Goal: Download file/media

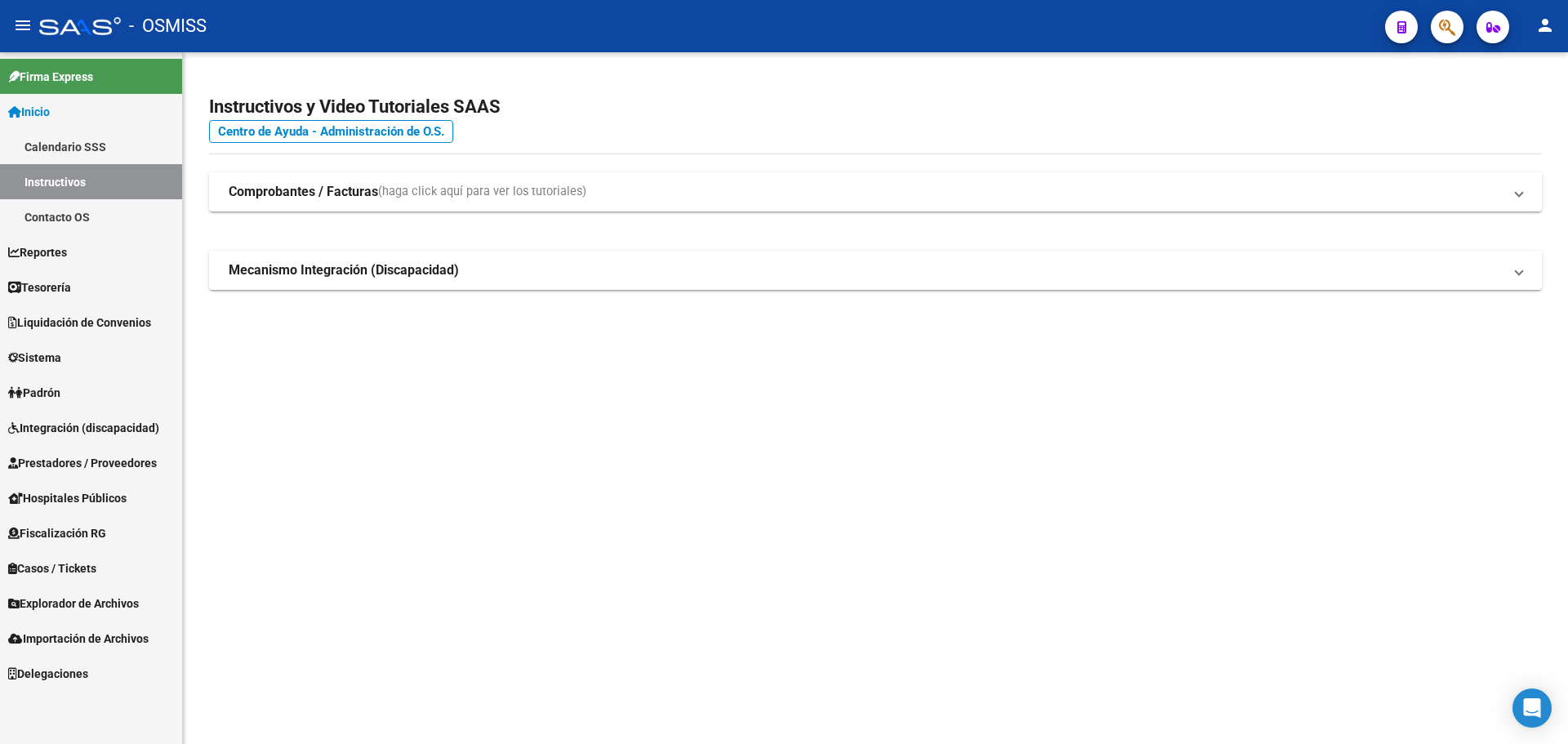
click at [57, 263] on link "Reportes" at bounding box center [90, 251] width 182 height 35
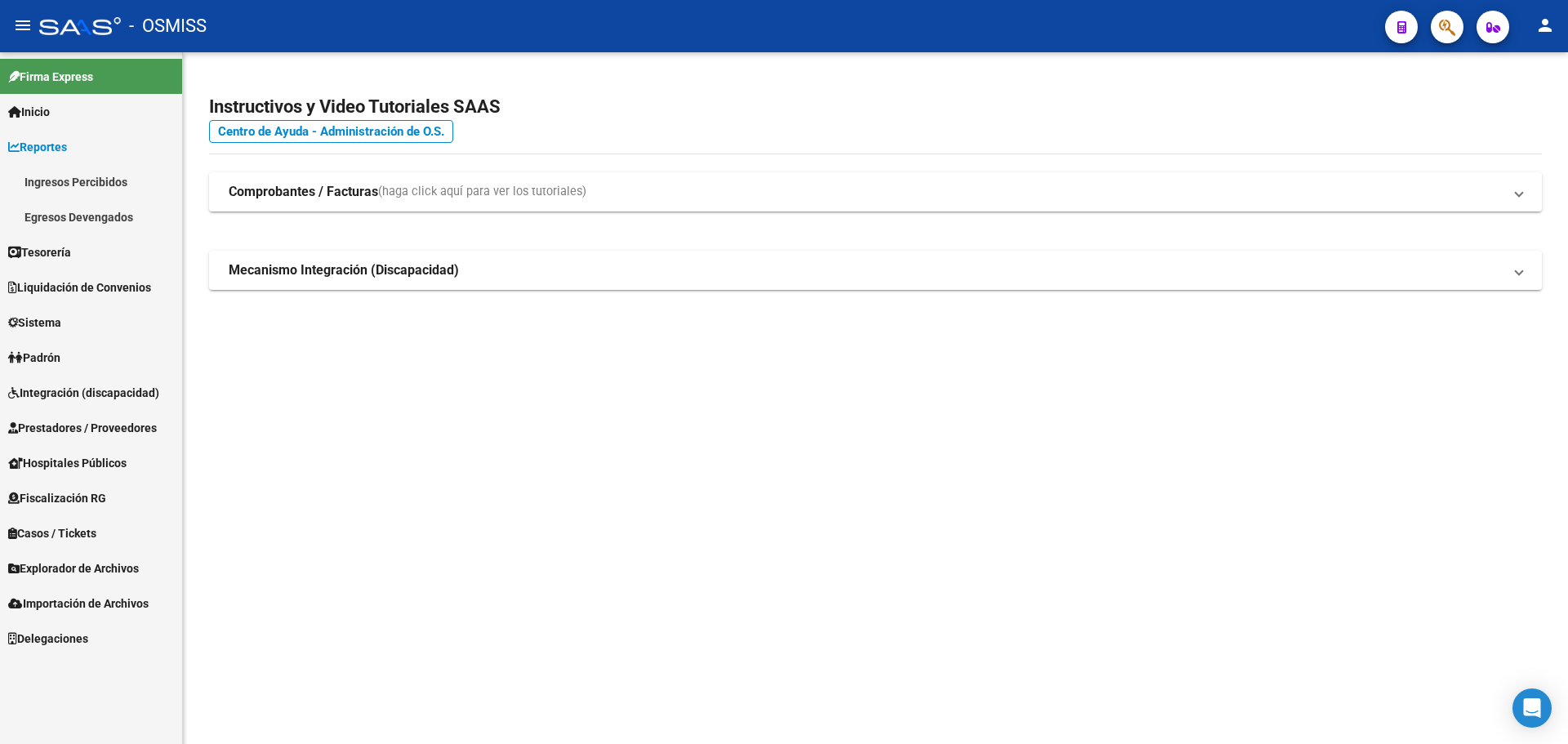
click at [51, 239] on link "Tesorería" at bounding box center [90, 251] width 182 height 35
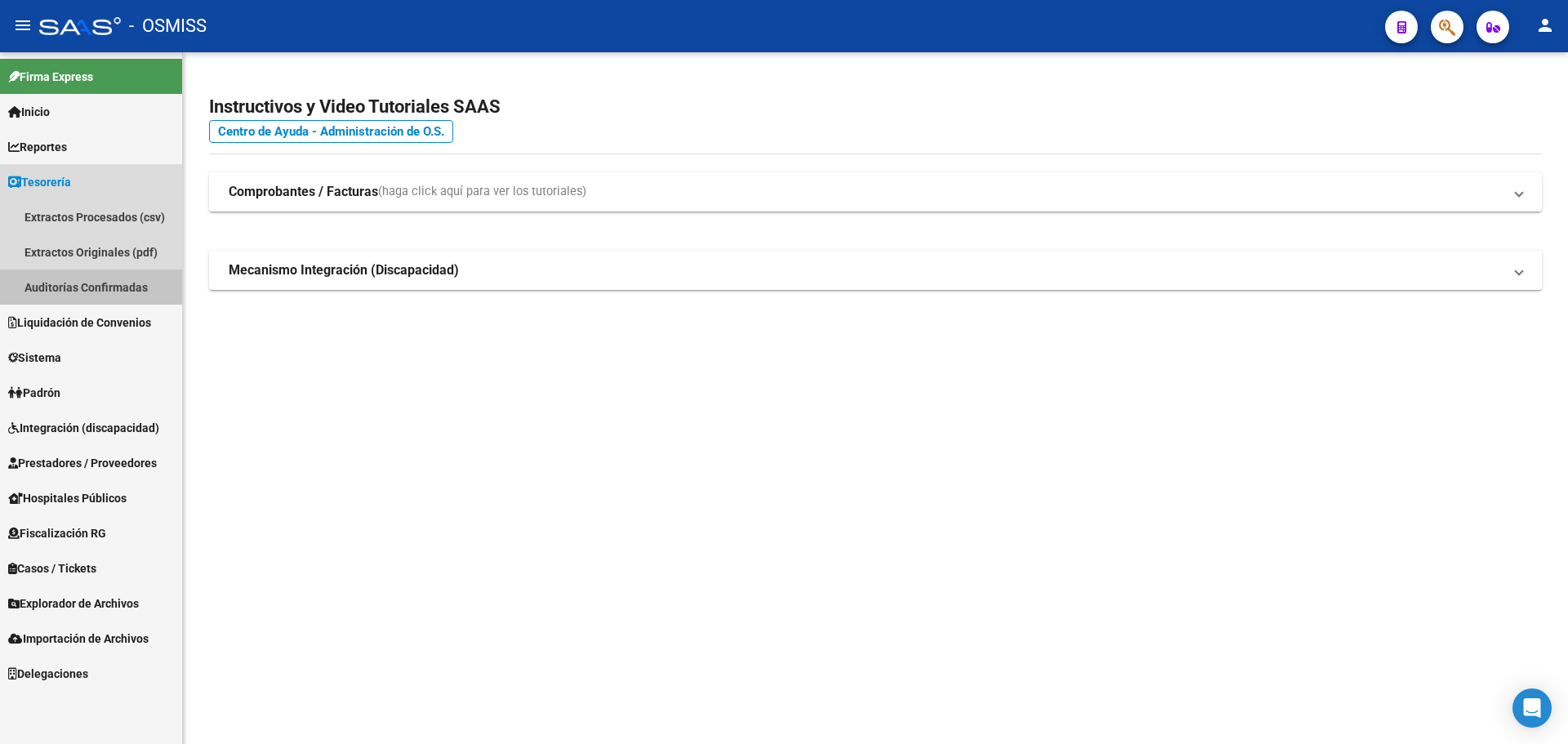
click at [79, 289] on link "Auditorías Confirmadas" at bounding box center [90, 286] width 182 height 35
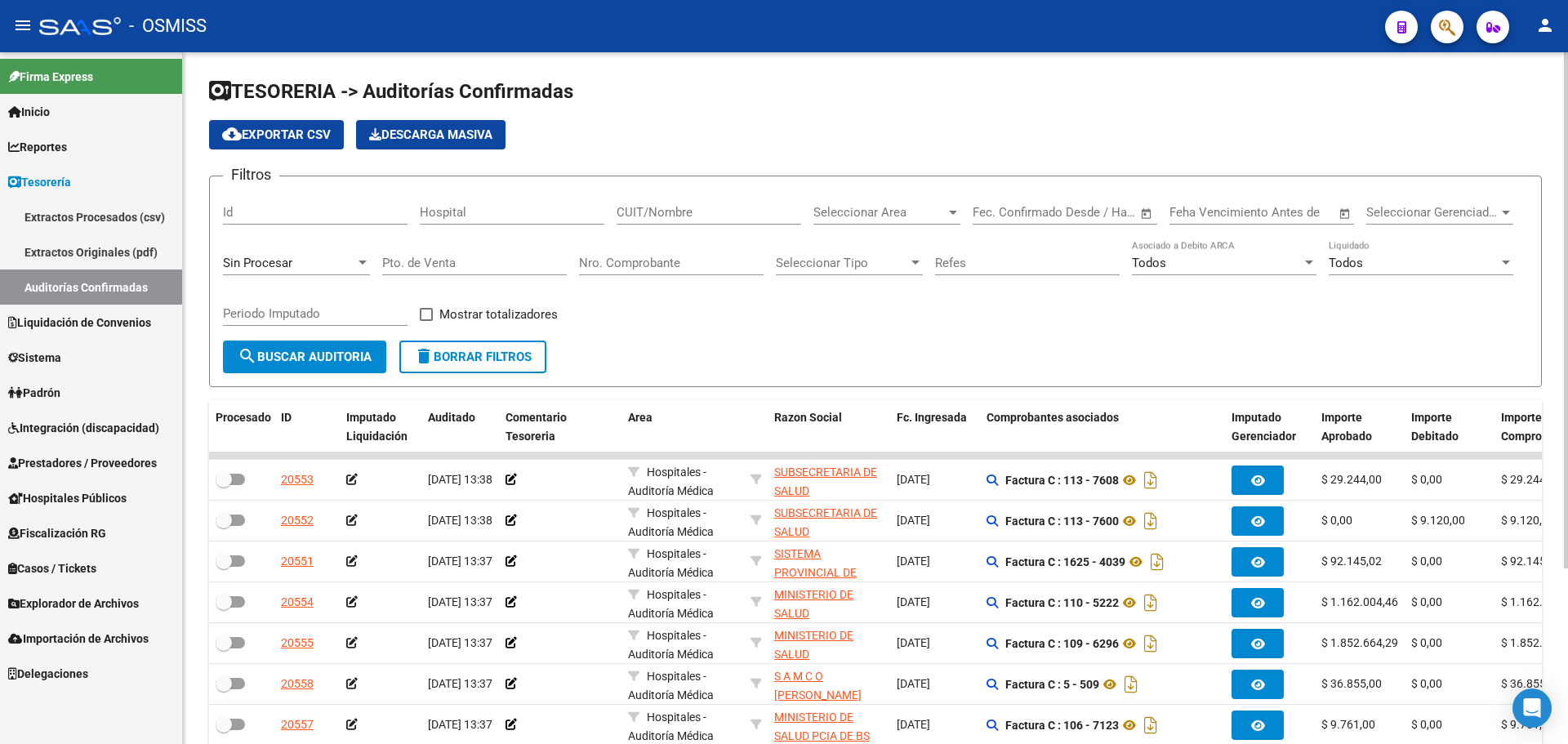
click at [621, 270] on div "Nro. Comprobante" at bounding box center [672, 257] width 185 height 35
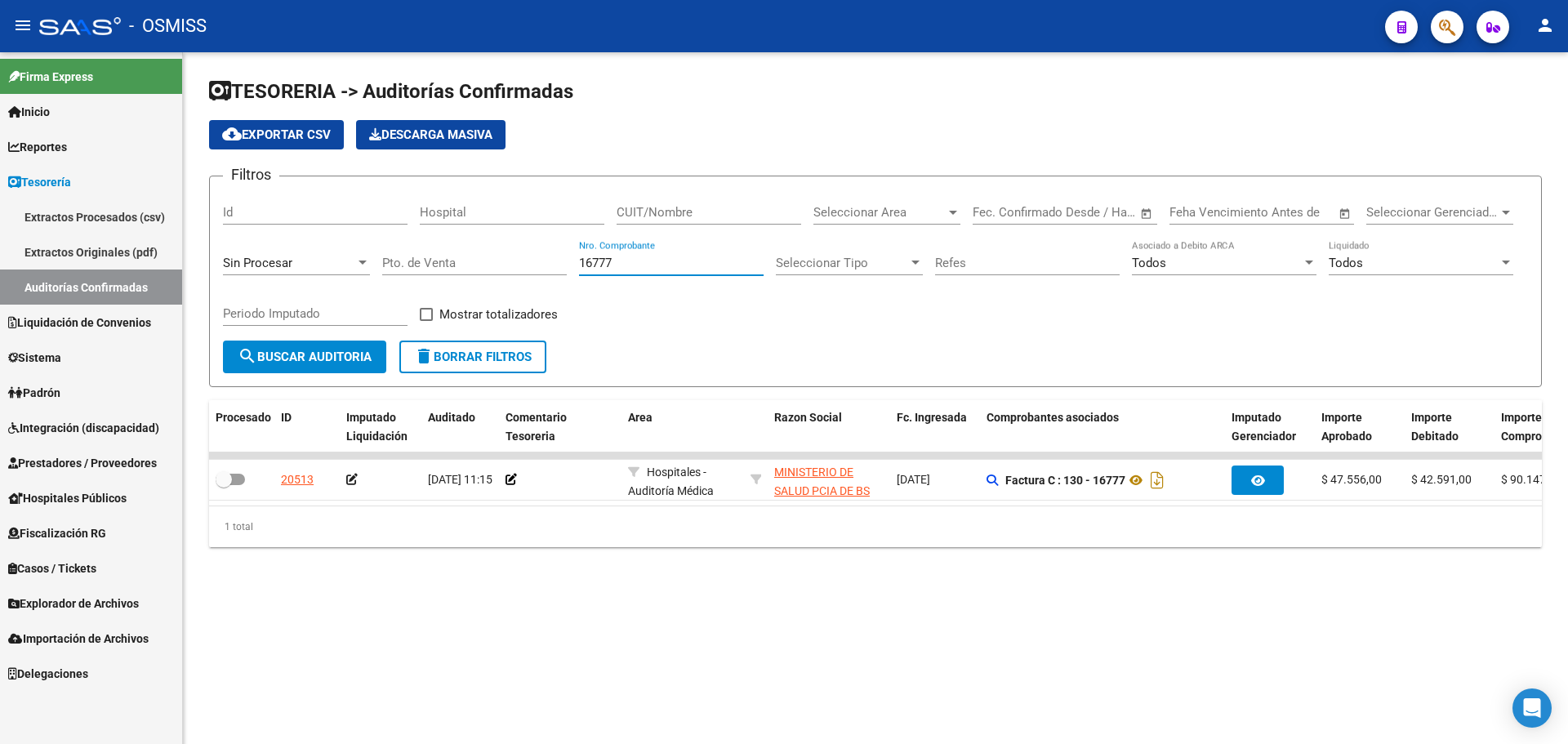
drag, startPoint x: 657, startPoint y: 664, endPoint x: 707, endPoint y: 617, distance: 68.6
click at [659, 665] on mat-sidenav-content "TESORERIA -> Auditorías Confirmadas cloud_download Exportar CSV Descarga Masiva…" at bounding box center [875, 397] width 1385 height 691
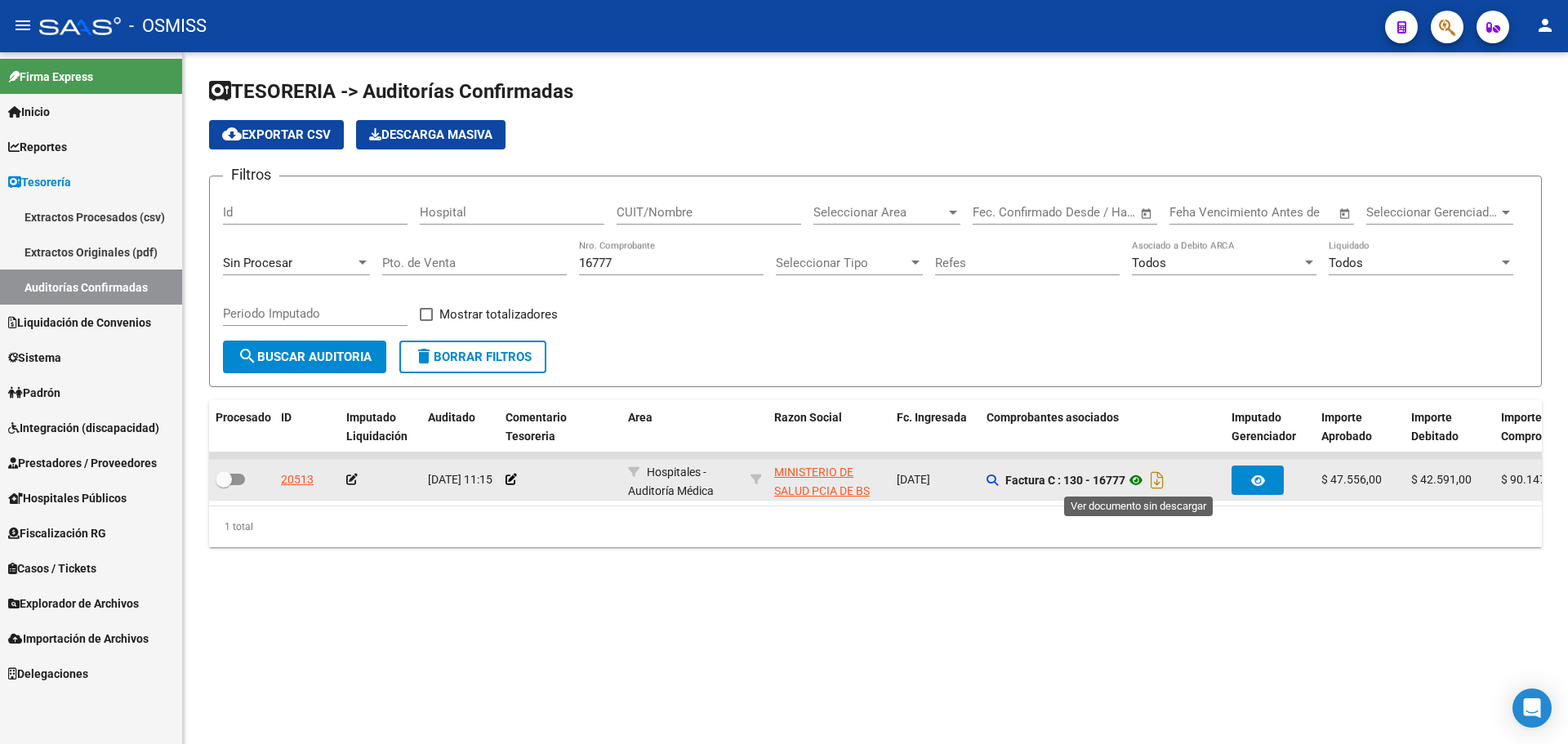
click at [1141, 477] on icon at bounding box center [1135, 479] width 22 height 20
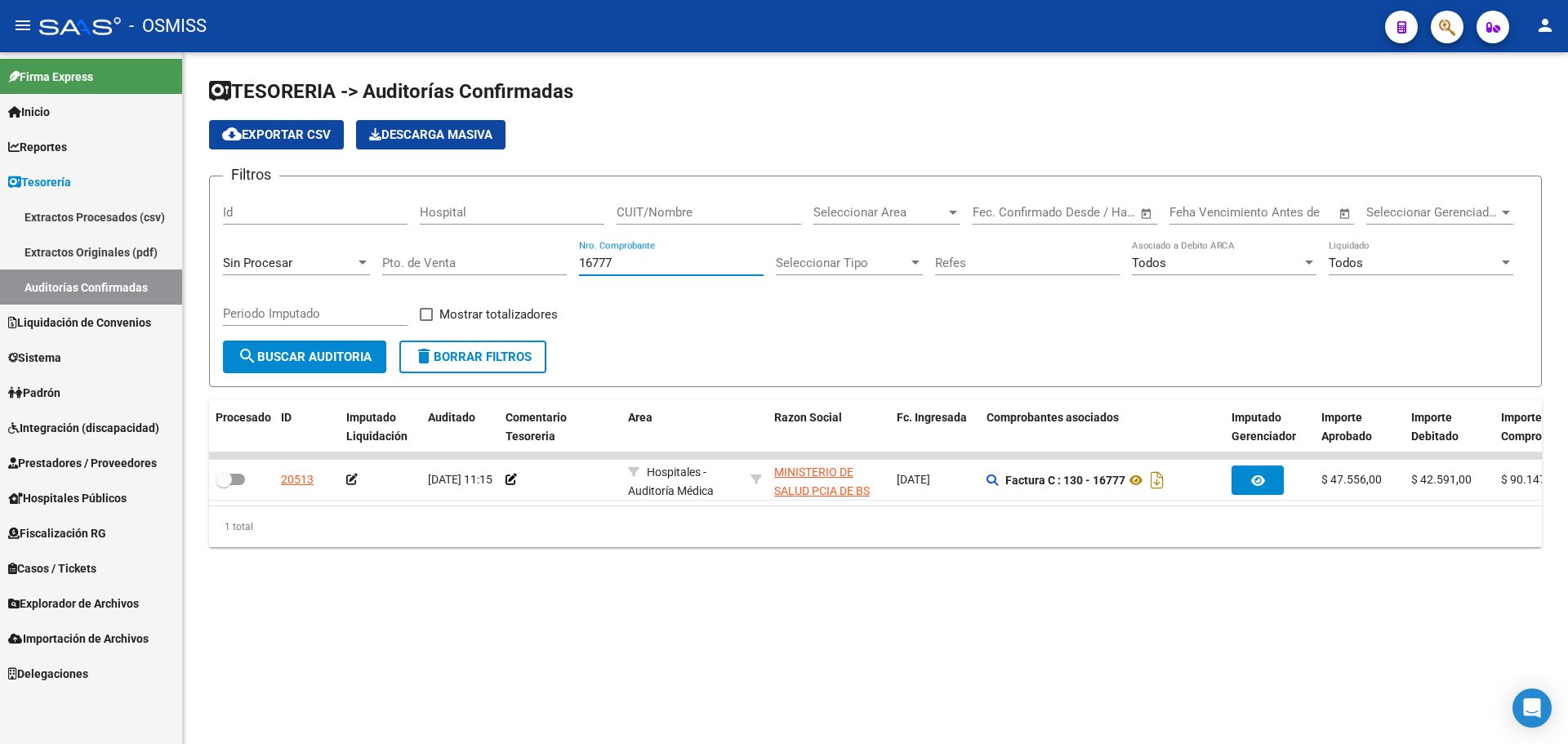
drag, startPoint x: 668, startPoint y: 268, endPoint x: 420, endPoint y: 268, distance: 248.0
click at [420, 268] on div "Filtros Id Hospital CUIT/Nombre Seleccionar Area Seleccionar Area Fecha inicio …" at bounding box center [875, 265] width 1305 height 151
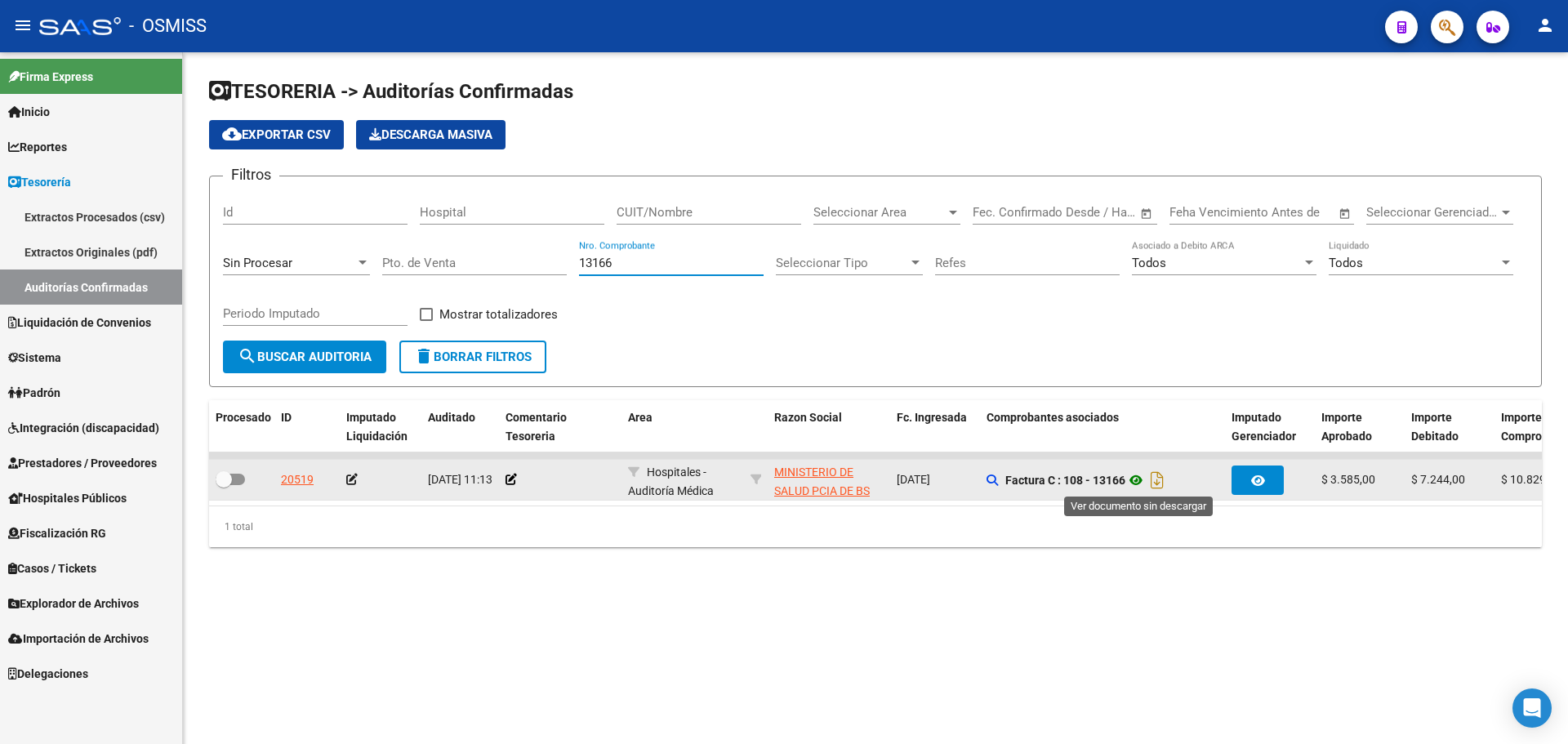
type input "13166"
click at [1134, 485] on icon at bounding box center [1135, 479] width 22 height 20
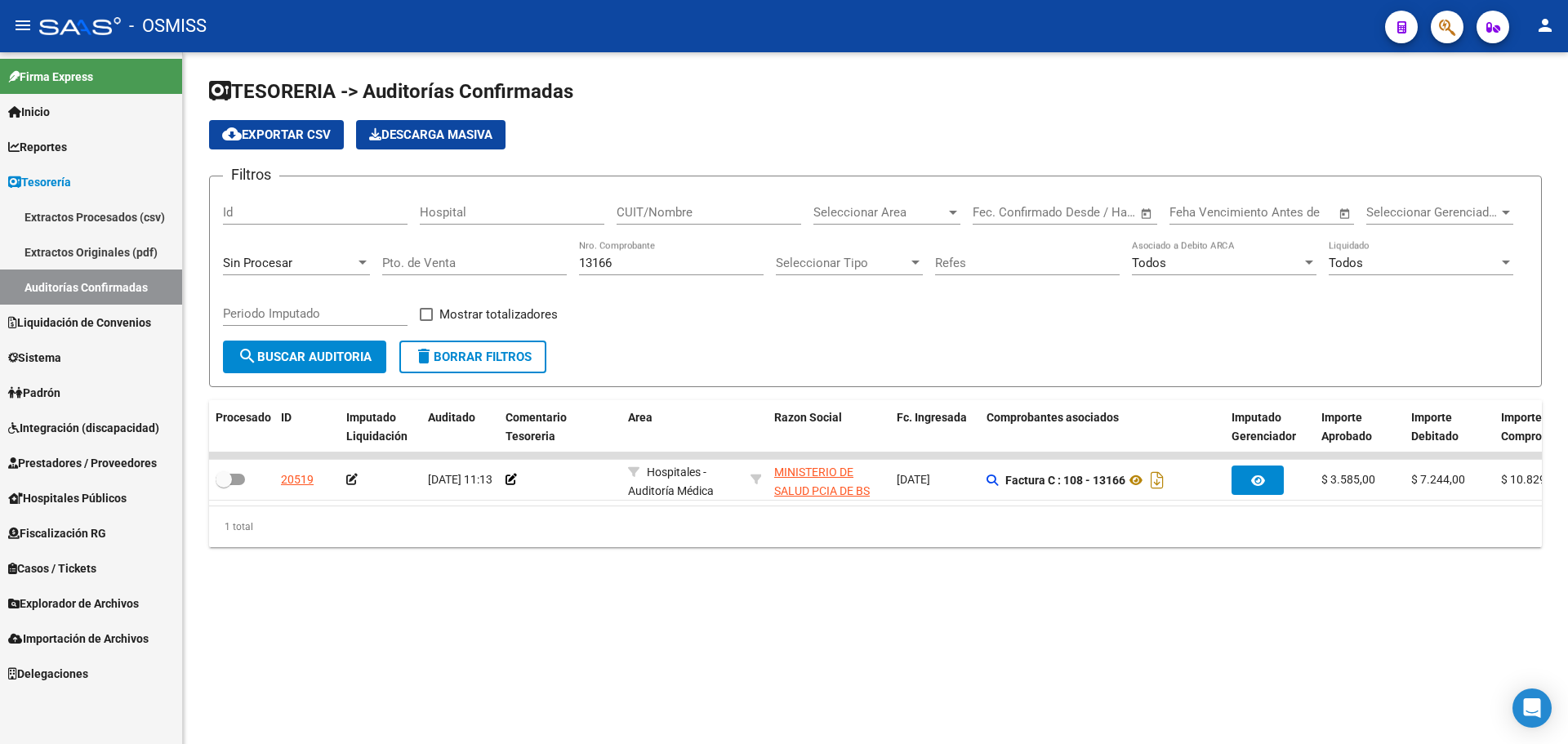
drag, startPoint x: 930, startPoint y: 573, endPoint x: 377, endPoint y: 146, distance: 698.7
click at [931, 574] on div "TESORERIA -> Auditorías Confirmadas cloud_download Exportar CSV Descarga Masiva…" at bounding box center [875, 325] width 1385 height 547
